Goal: Task Accomplishment & Management: Complete application form

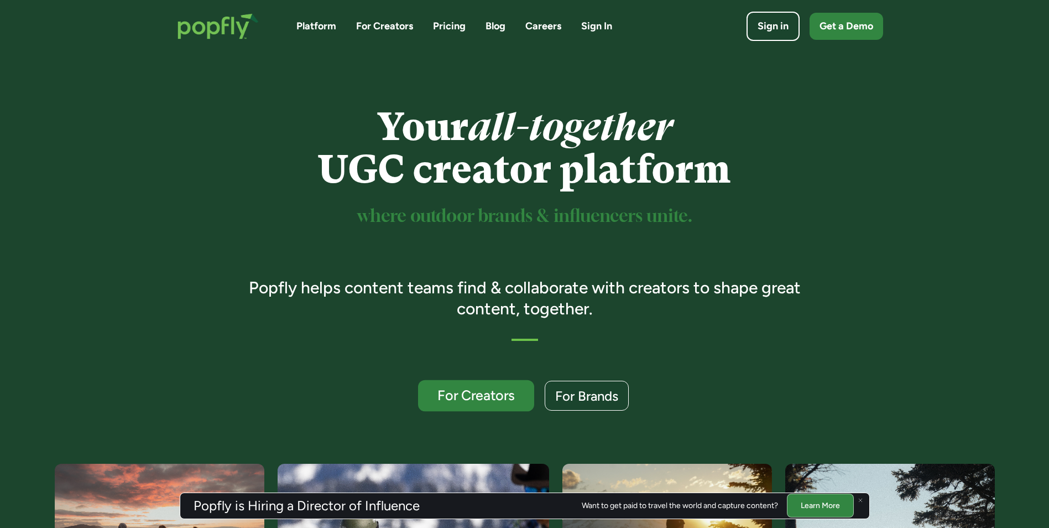
click at [487, 410] on link "For Creators" at bounding box center [476, 396] width 116 height 32
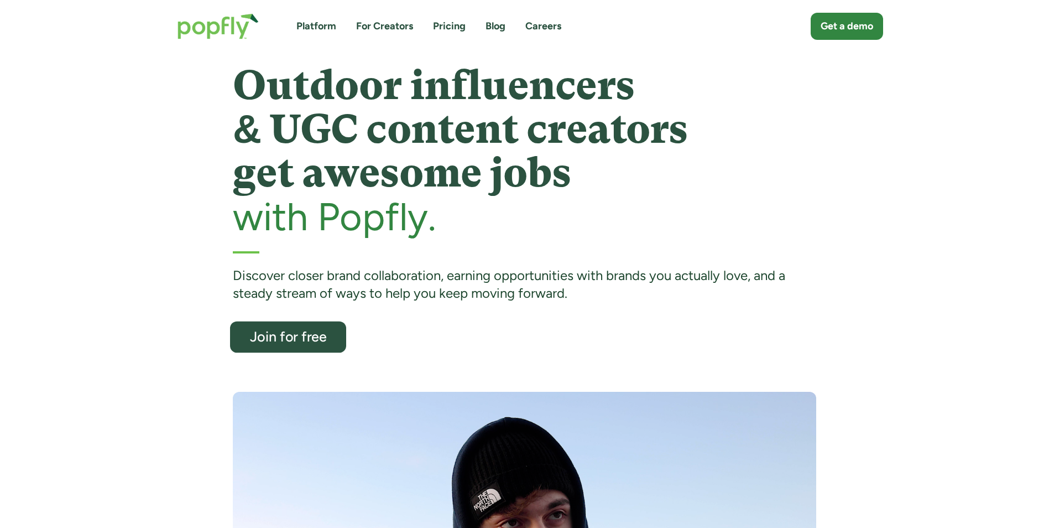
click at [275, 352] on link "Join for free" at bounding box center [288, 337] width 116 height 32
